Goal: Task Accomplishment & Management: Use online tool/utility

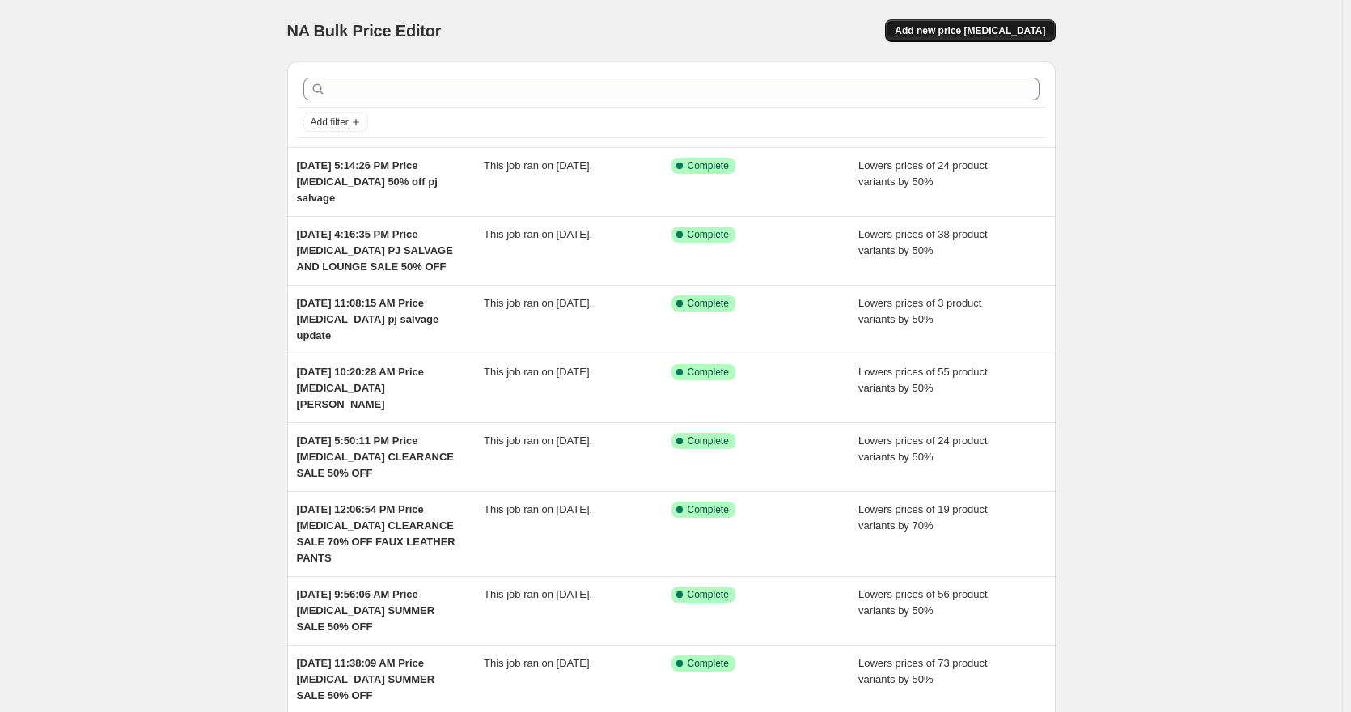
click at [965, 38] on button "Add new price [MEDICAL_DATA]" at bounding box center [970, 30] width 170 height 23
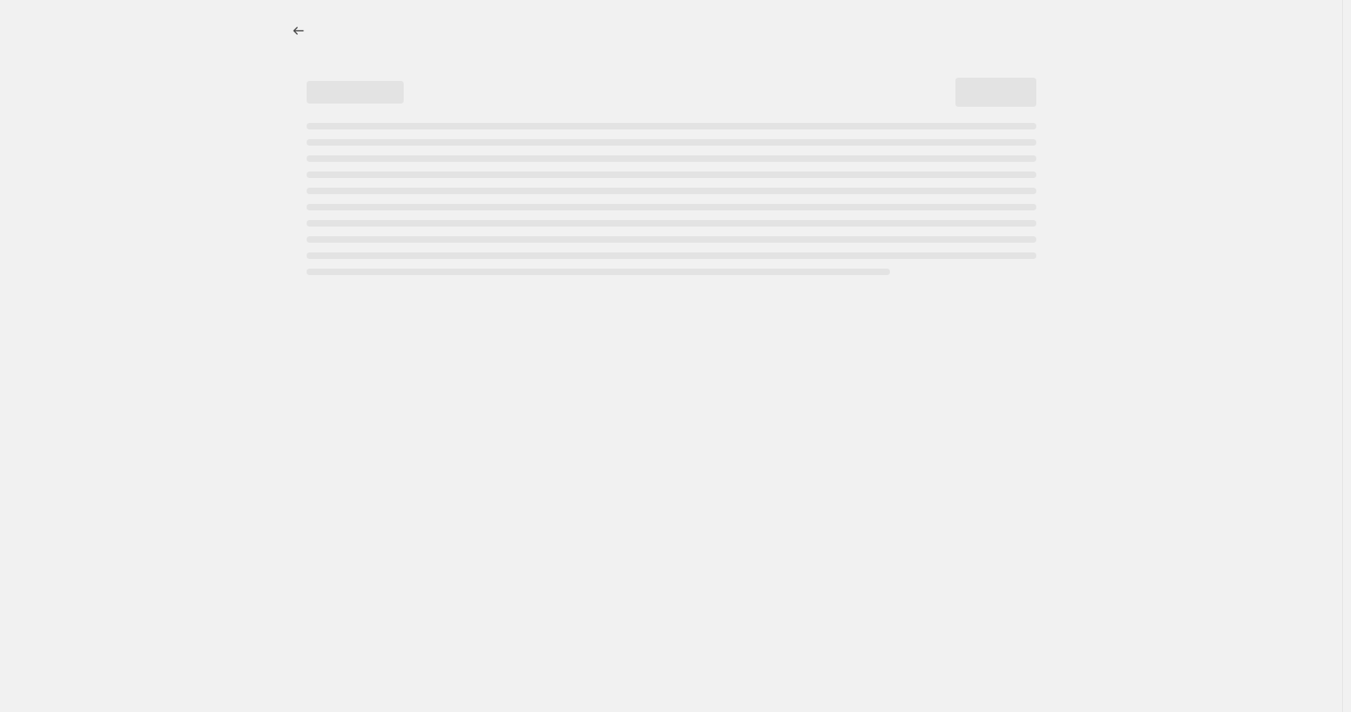
select select "percentage"
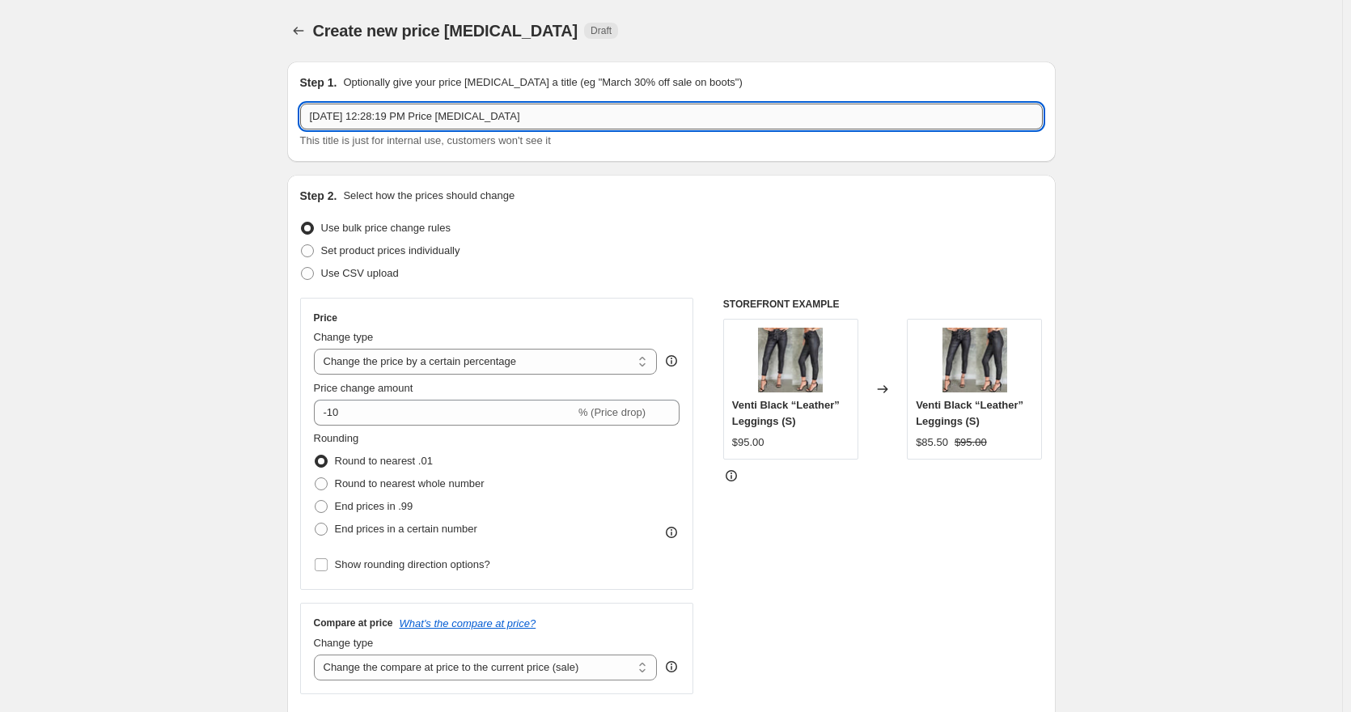
click at [631, 119] on input "[DATE] 12:28:19 PM Price [MEDICAL_DATA]" at bounding box center [671, 117] width 743 height 26
type input "[DATE] 12:28:19 PM Price [MEDICAL_DATA] 50% off clearance"
click at [336, 408] on input "-10" at bounding box center [444, 413] width 261 height 26
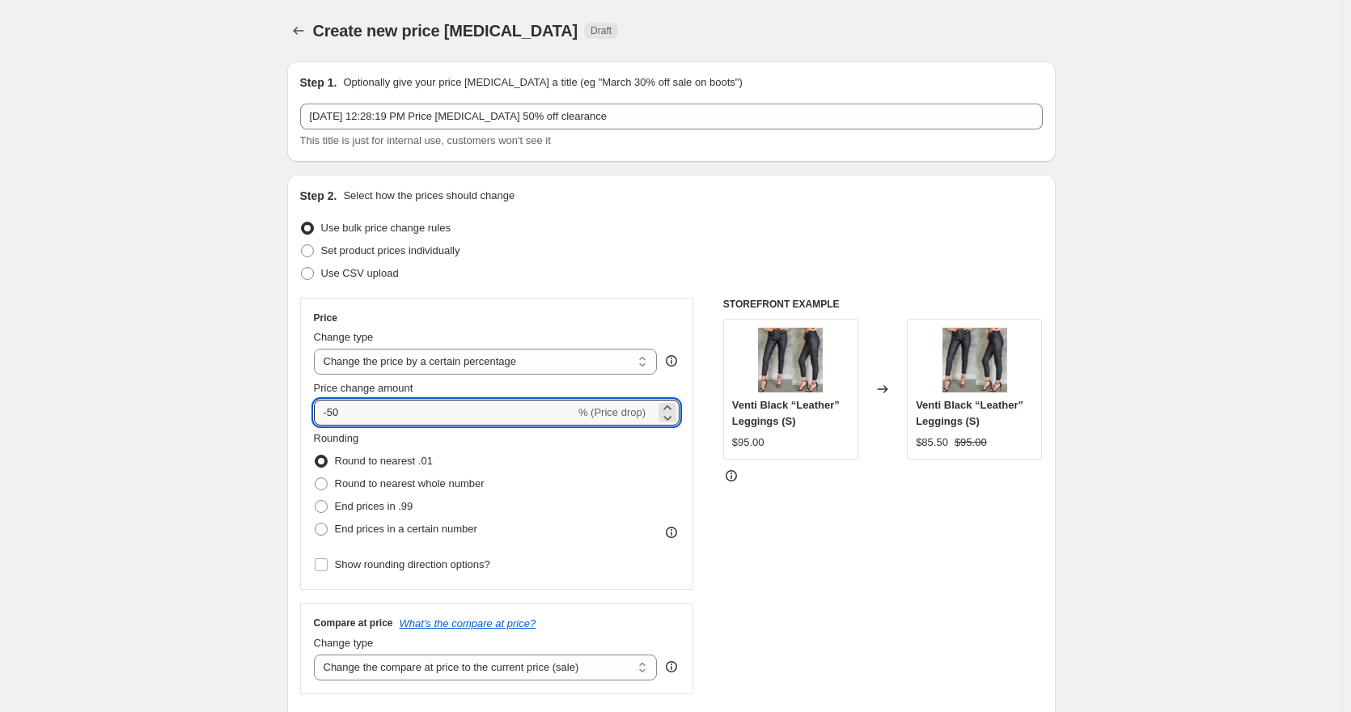
type input "-50"
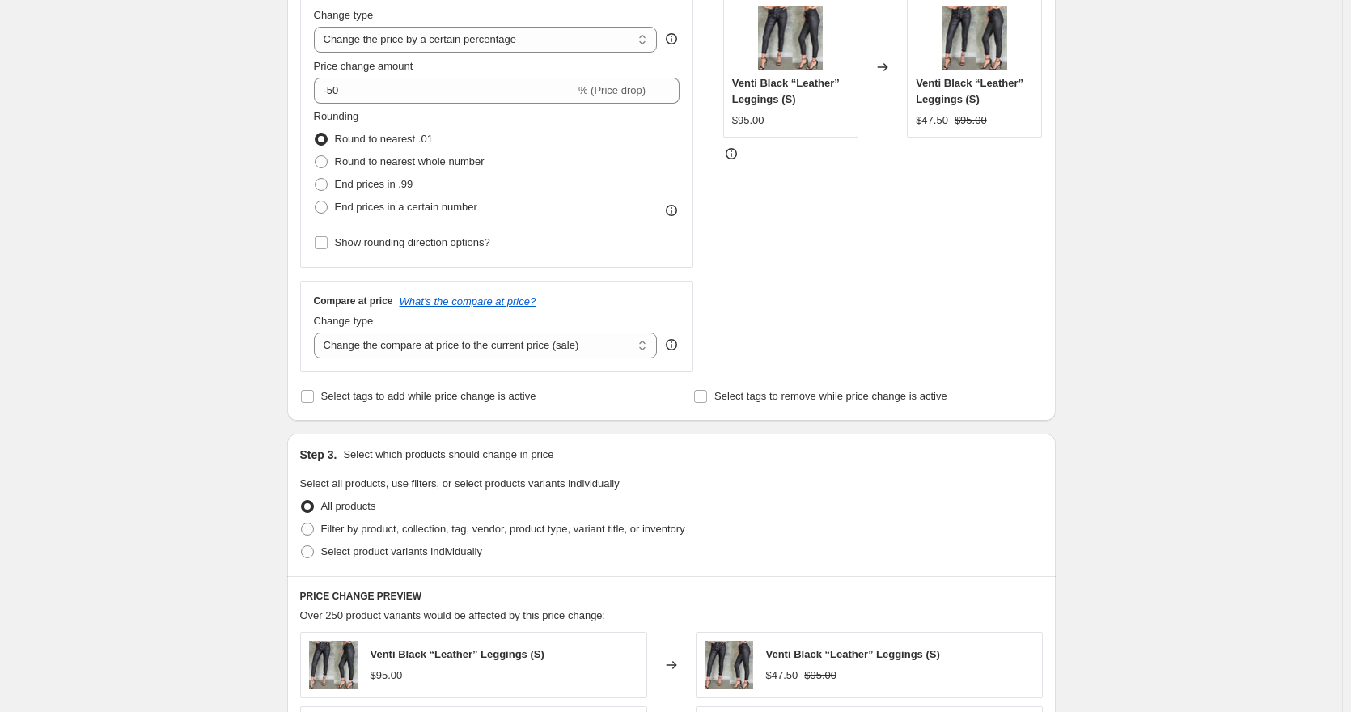
scroll to position [324, 0]
click at [325, 552] on span "Select product variants individually" at bounding box center [401, 550] width 161 height 12
click at [302, 544] on input "Select product variants individually" at bounding box center [301, 544] width 1 height 1
radio input "true"
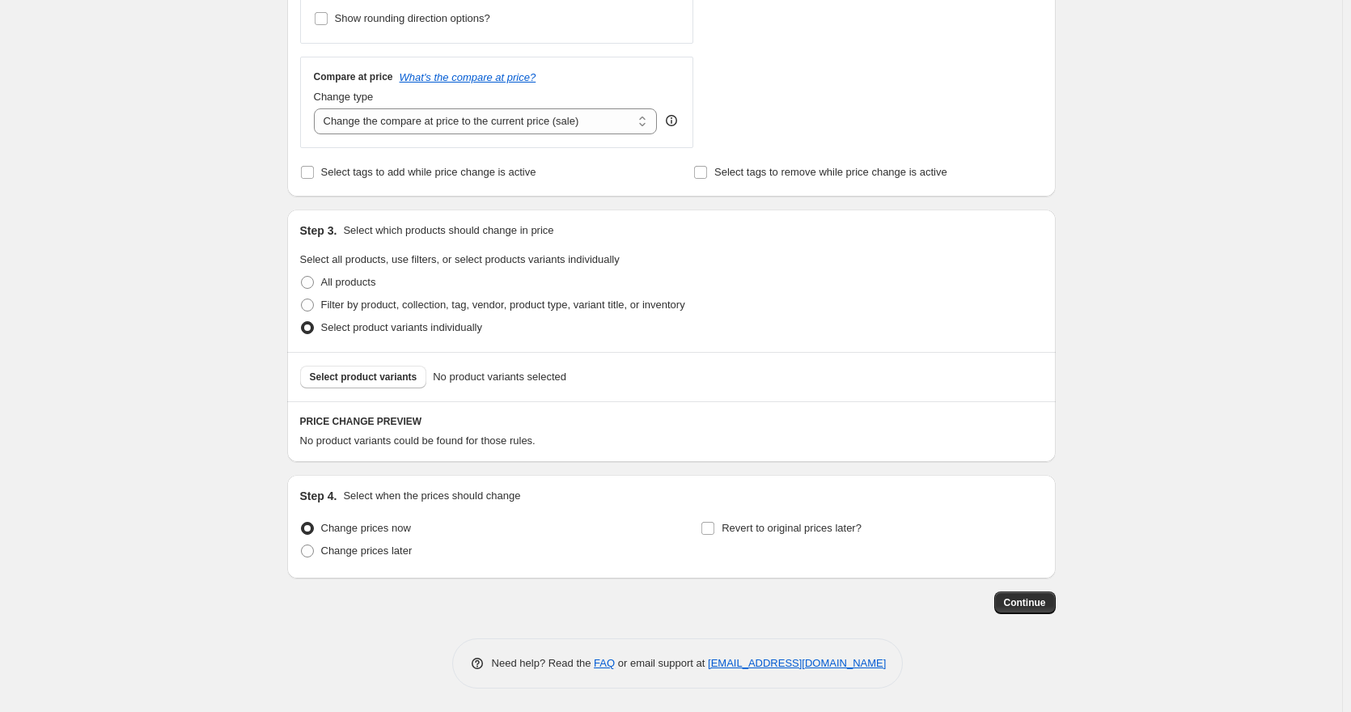
scroll to position [547, 0]
click at [395, 378] on span "Select product variants" at bounding box center [364, 376] width 108 height 13
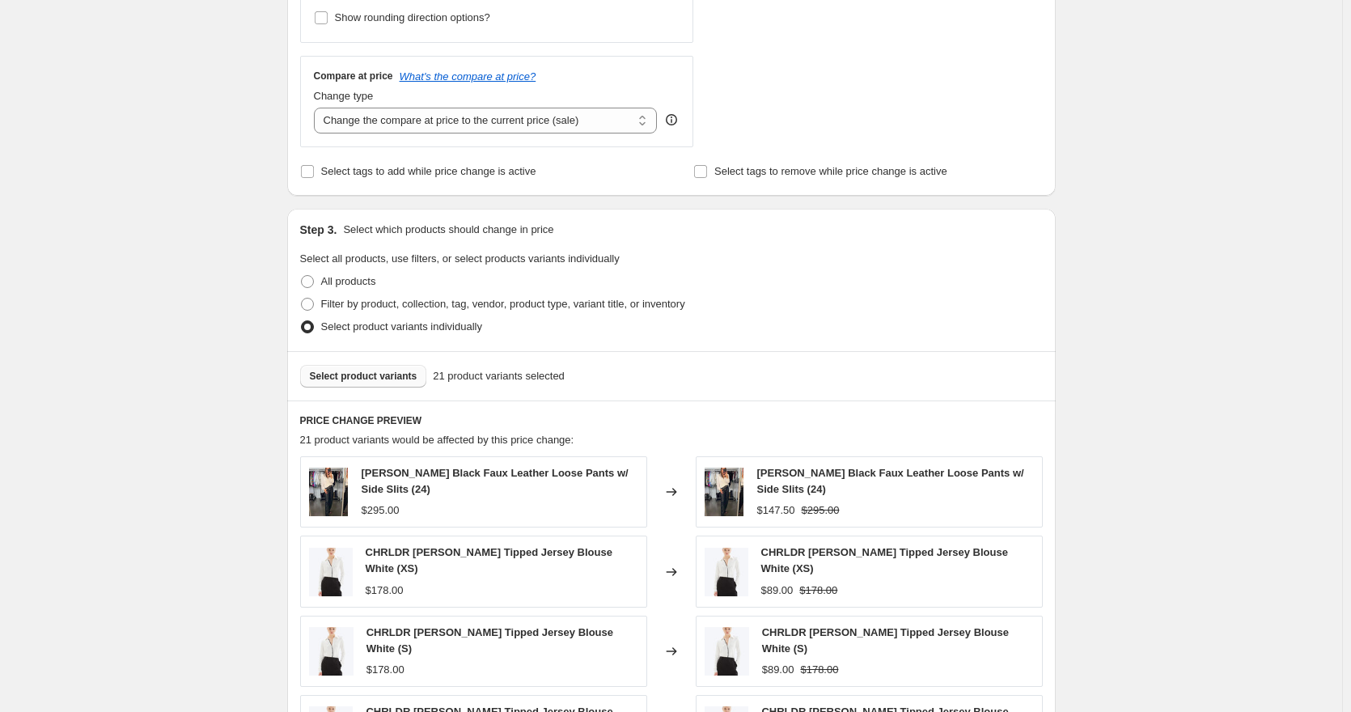
scroll to position [871, 0]
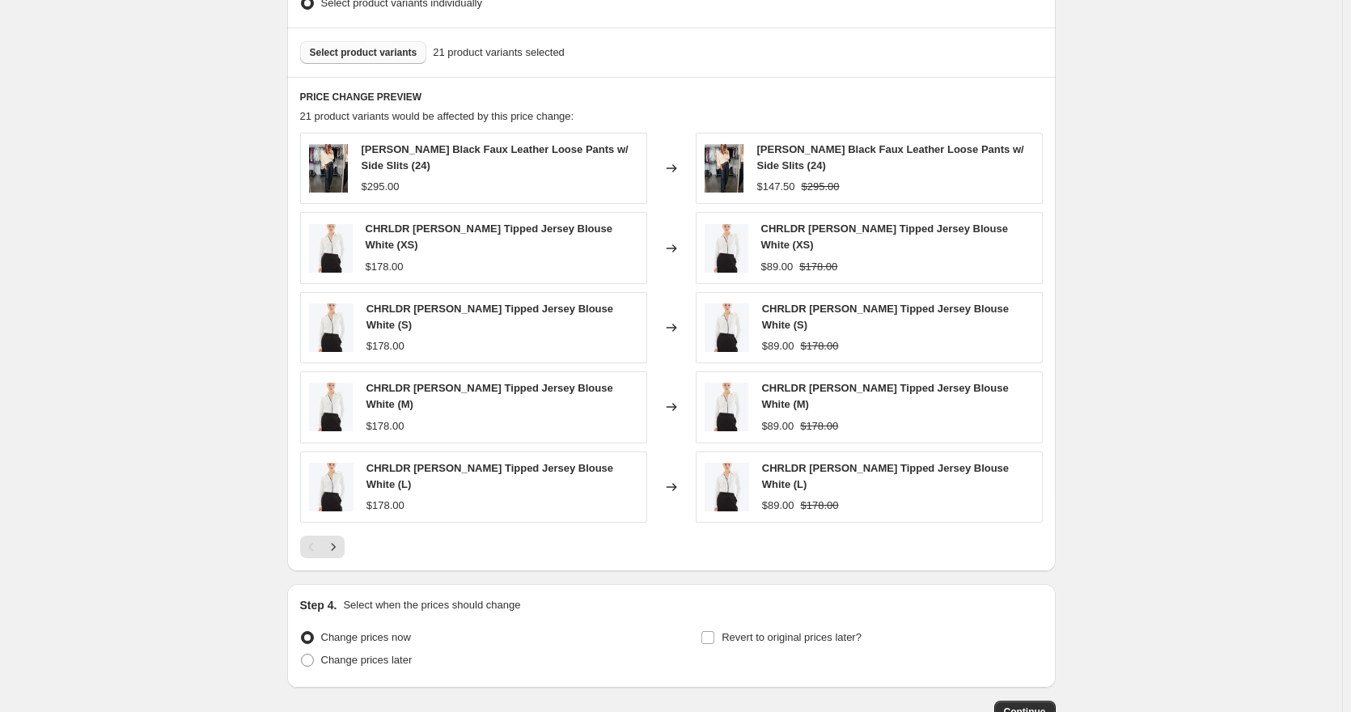
click at [368, 53] on span "Select product variants" at bounding box center [364, 52] width 108 height 13
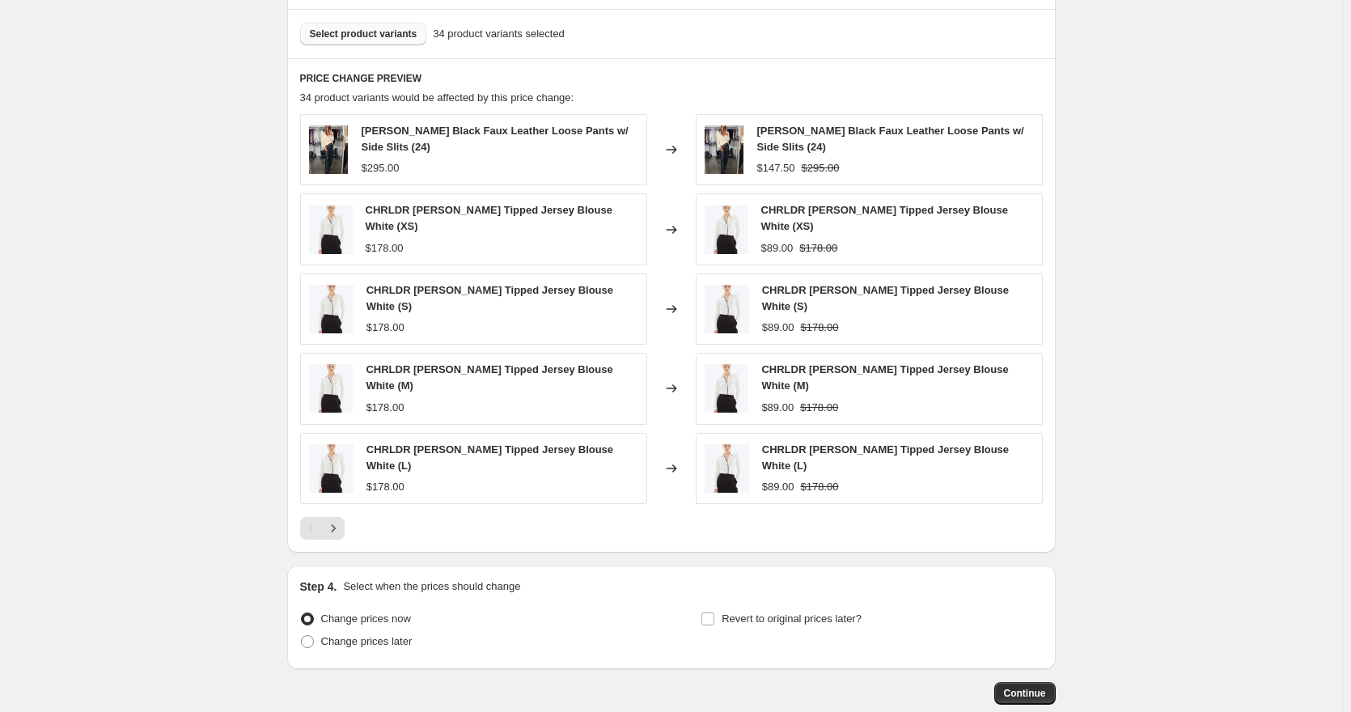
scroll to position [890, 0]
click at [1042, 686] on span "Continue" at bounding box center [1025, 692] width 42 height 13
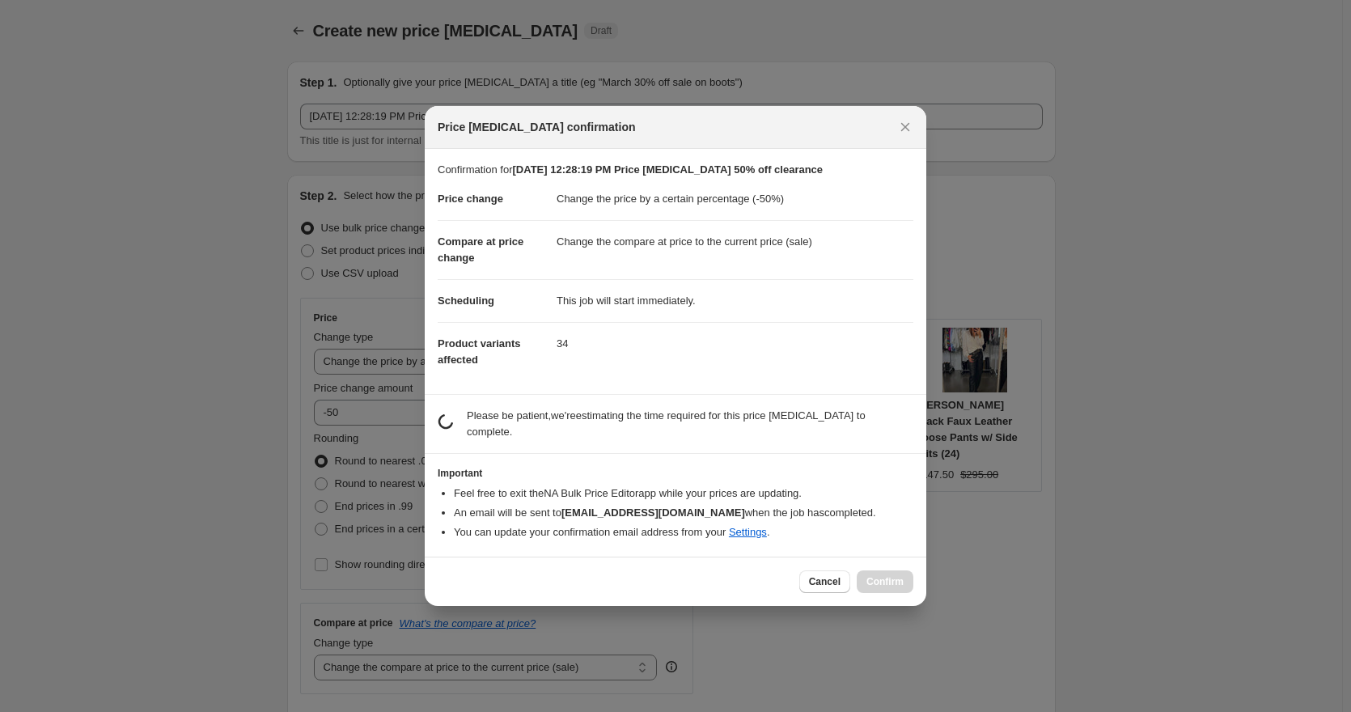
scroll to position [0, 0]
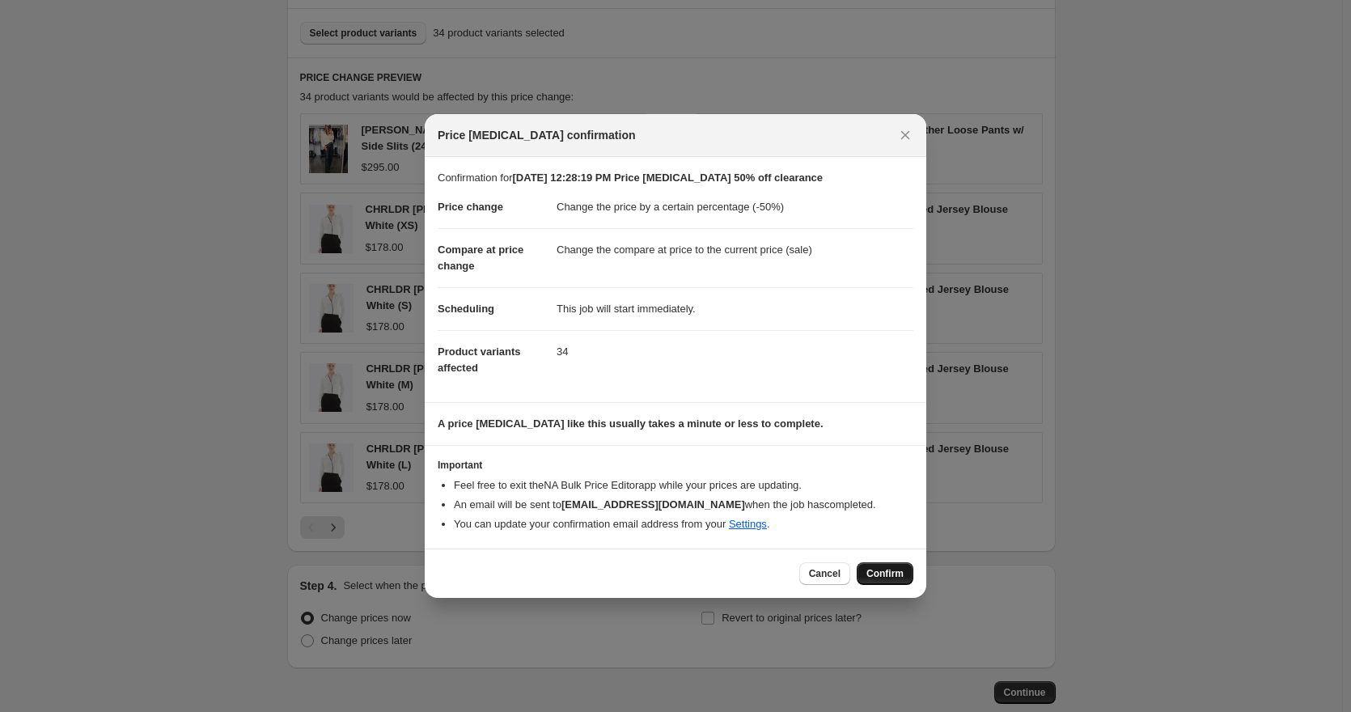
click at [892, 574] on span "Confirm" at bounding box center [884, 573] width 37 height 13
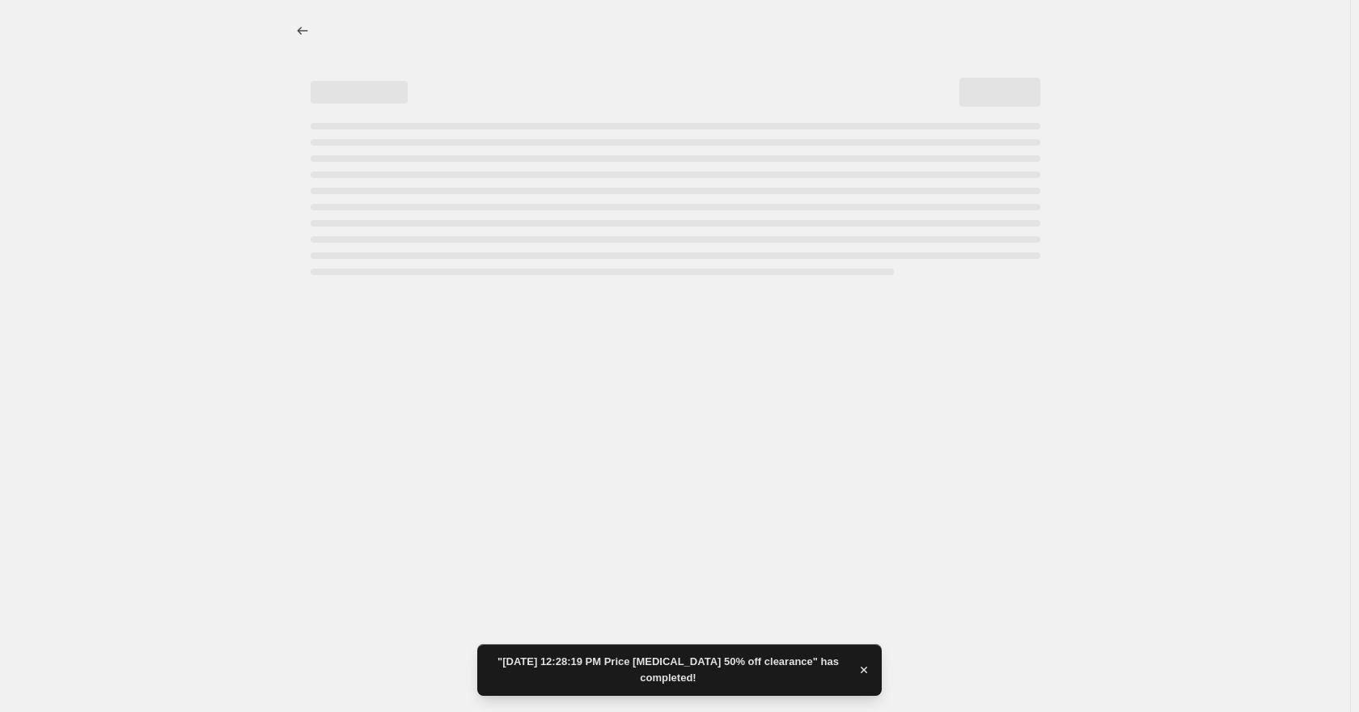
select select "percentage"
